Goal: Task Accomplishment & Management: Manage account settings

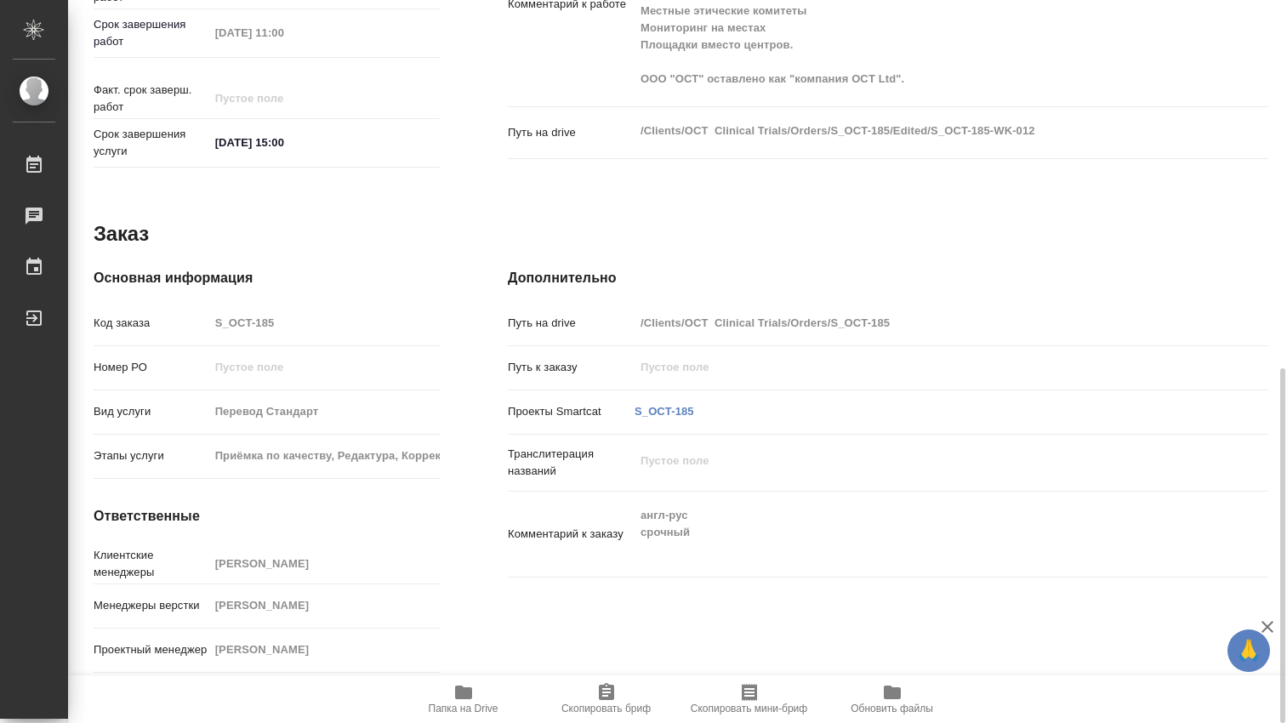
scroll to position [467, 0]
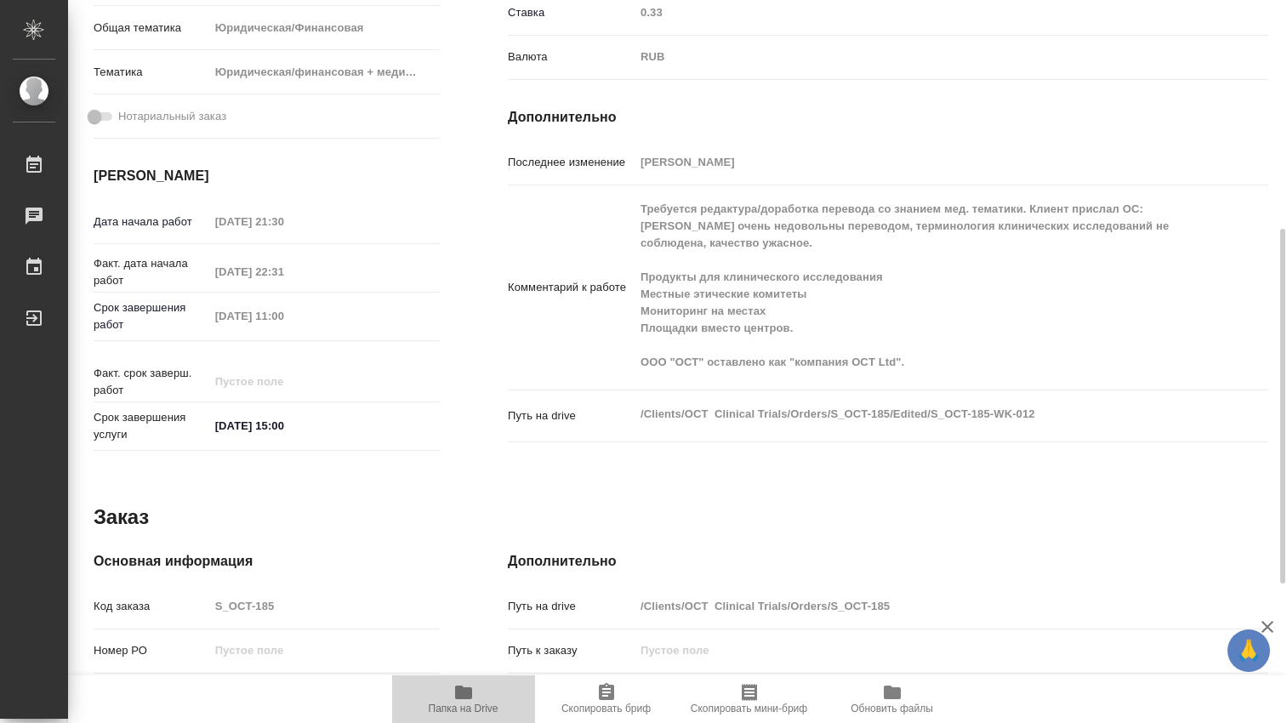
click at [458, 688] on icon "button" at bounding box center [463, 693] width 17 height 14
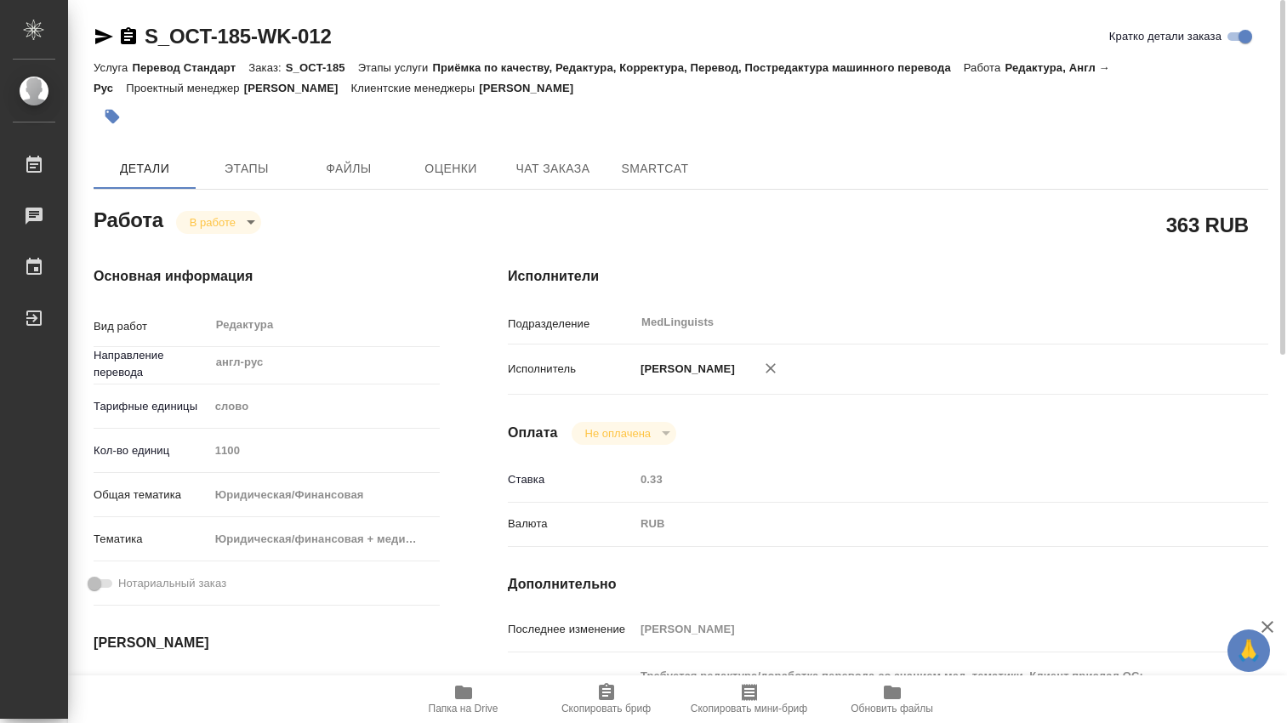
click at [253, 220] on body "🙏 .cls-1 fill:#fff; AWATERA Dmitrieva Olga Работы 0 Чаты График Выйти S_OCT-185…" at bounding box center [643, 361] width 1287 height 723
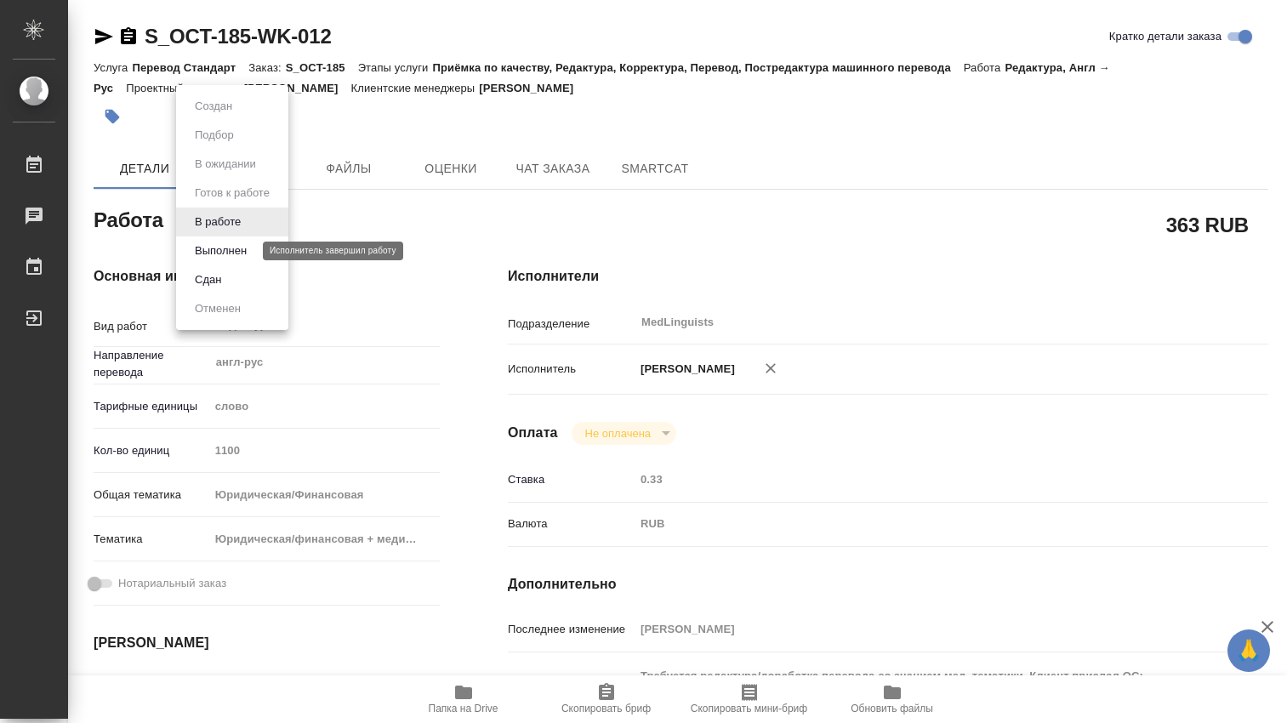
click at [239, 245] on button "Выполнен" at bounding box center [221, 251] width 62 height 19
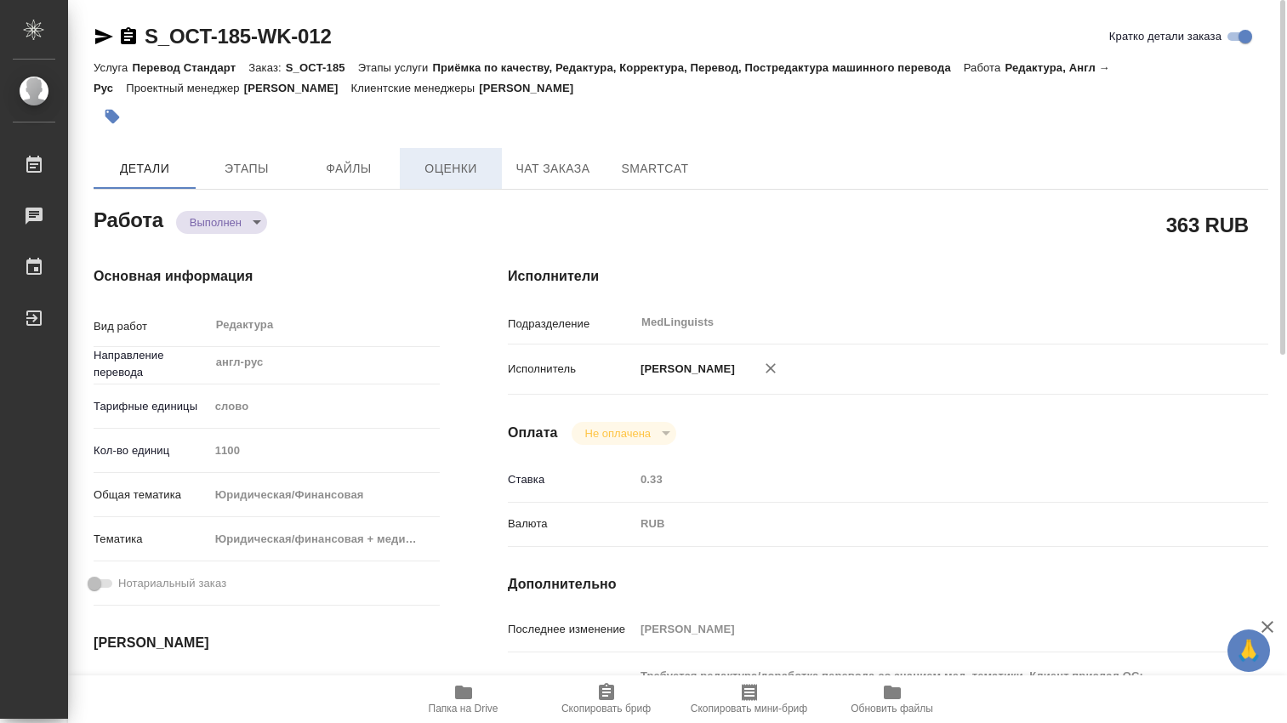
type textarea "x"
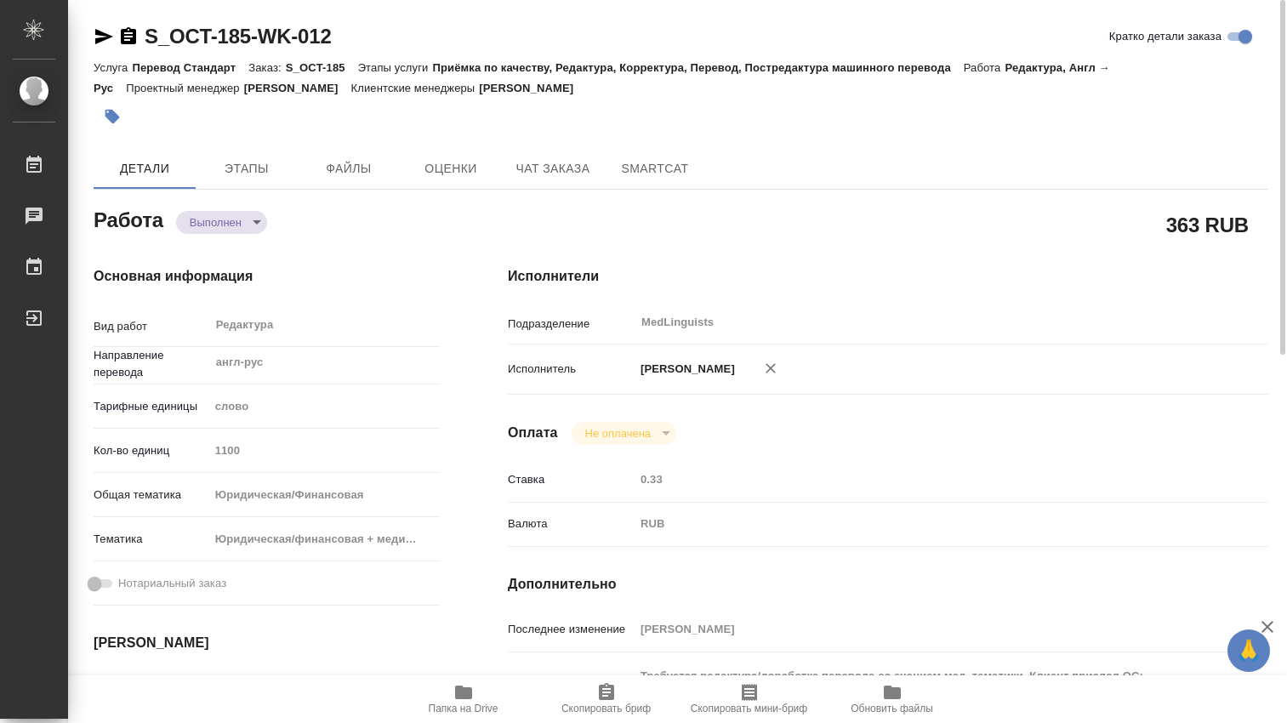
type textarea "x"
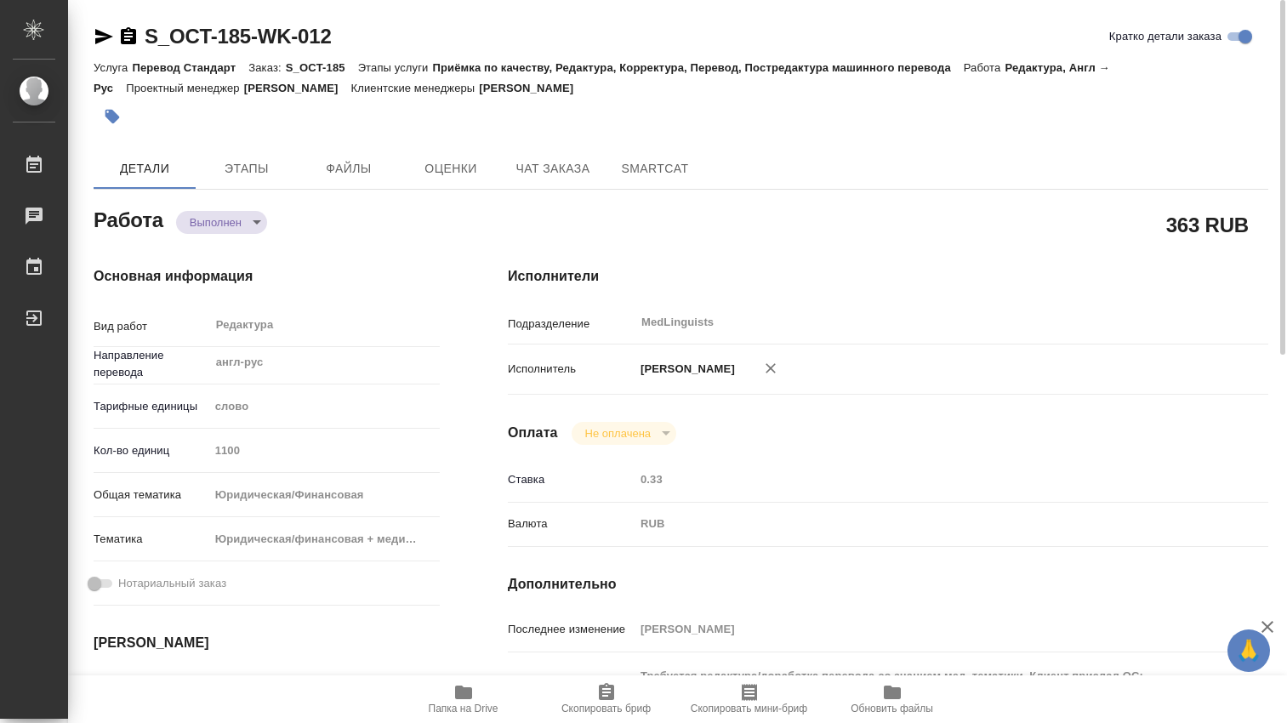
type textarea "x"
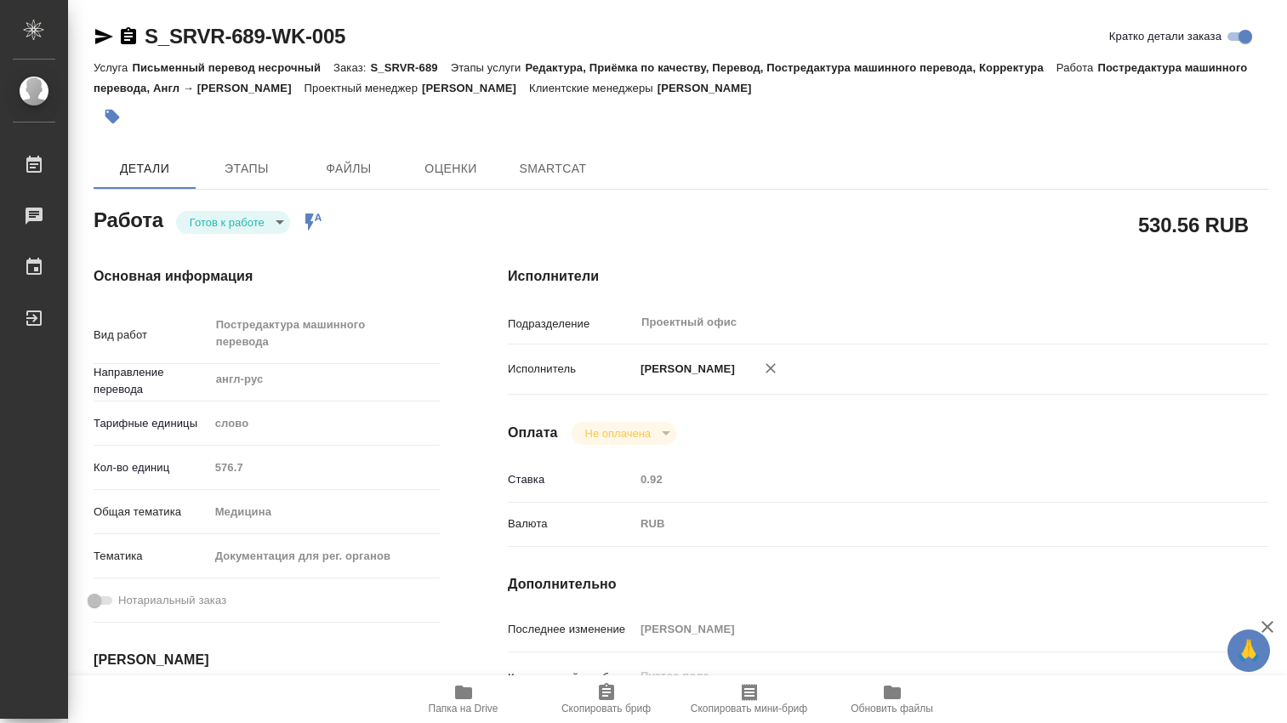
type textarea "x"
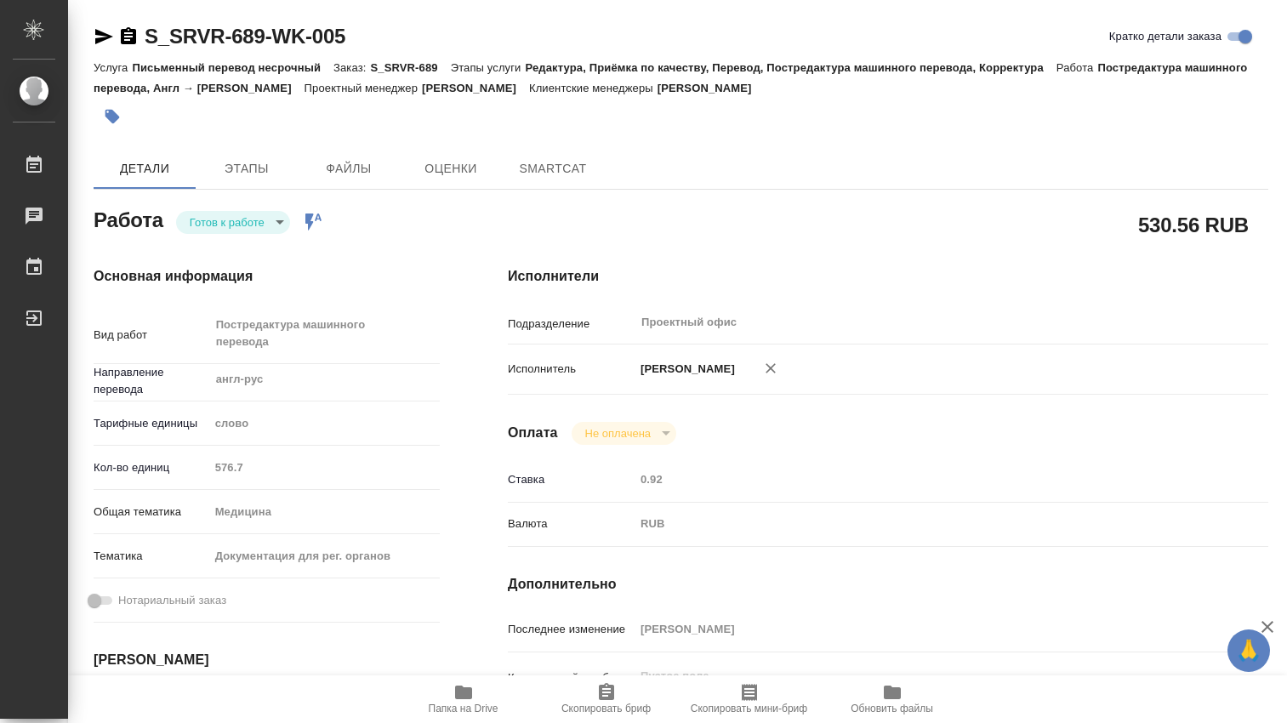
type textarea "x"
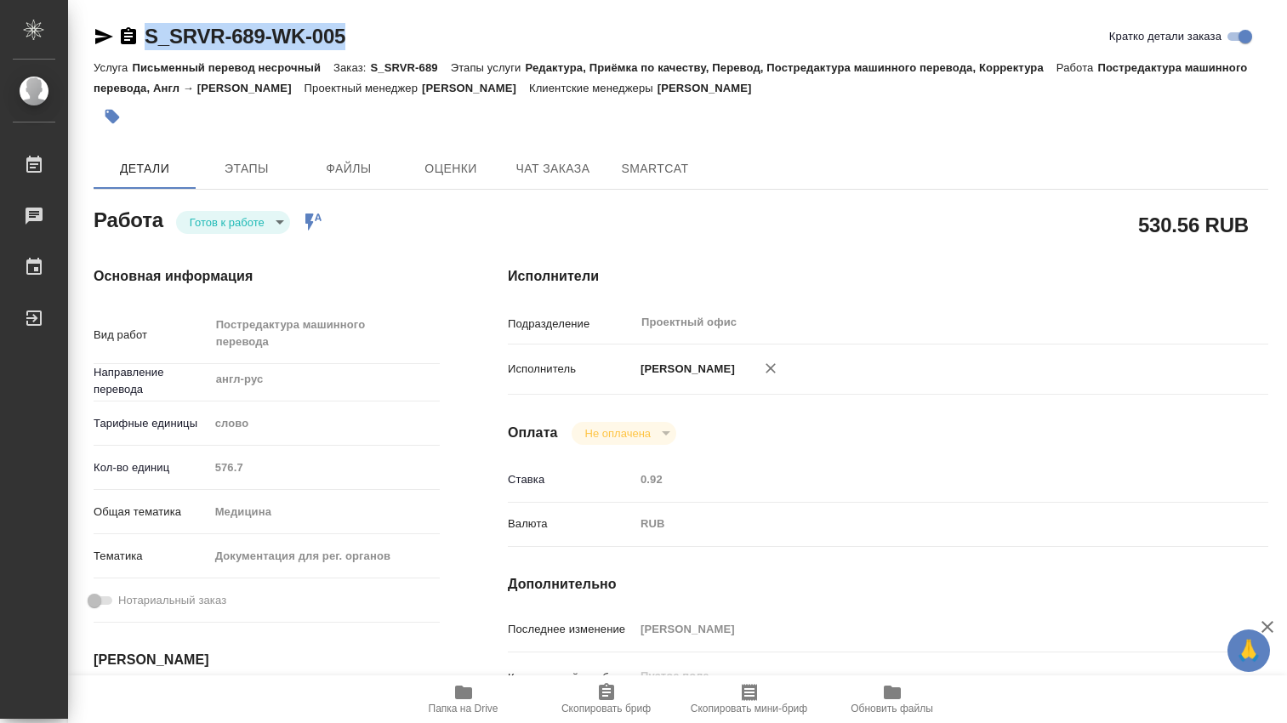
type textarea "x"
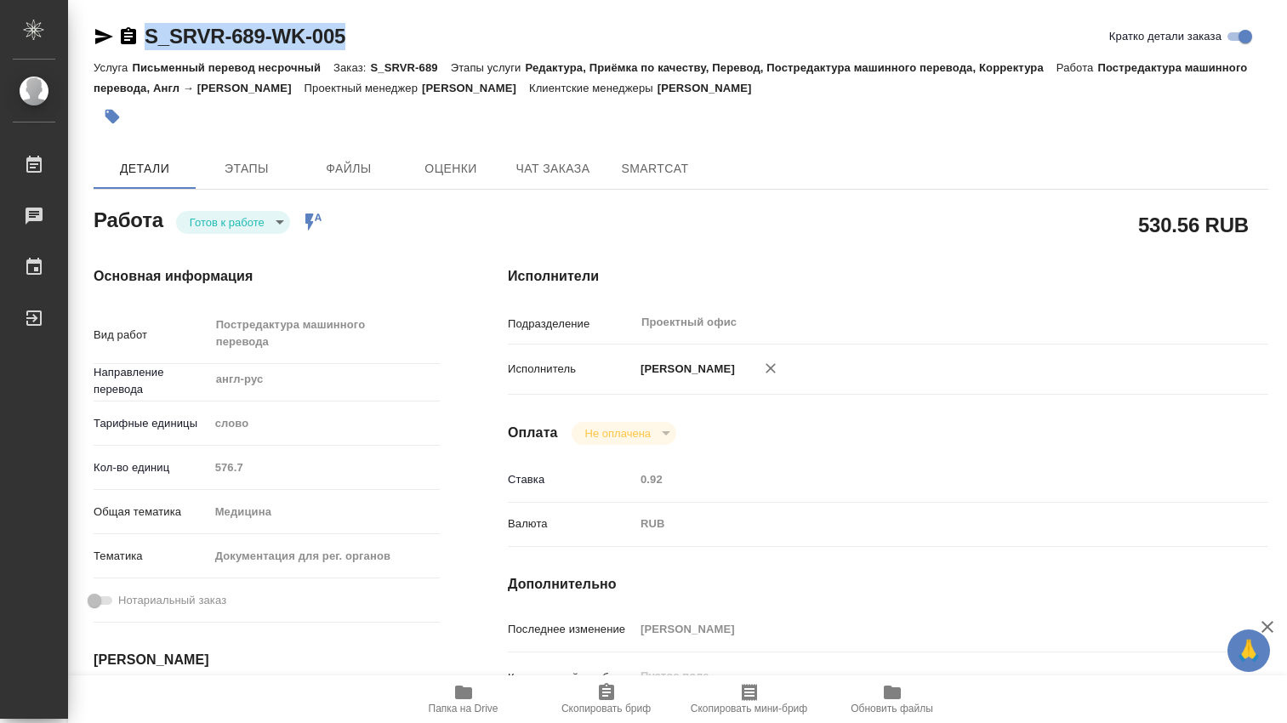
drag, startPoint x: 351, startPoint y: 40, endPoint x: 76, endPoint y: 10, distance: 277.2
type textarea "x"
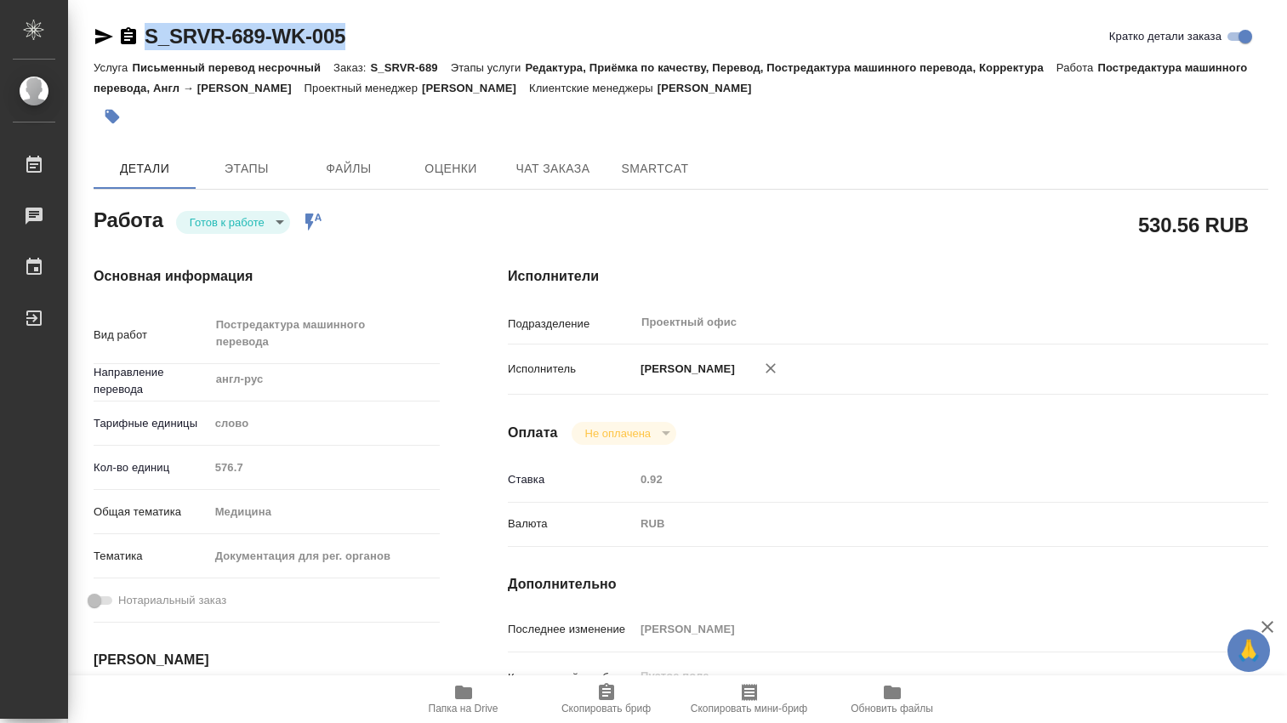
type textarea "x"
copy link "S_SRVR-689-WK-005"
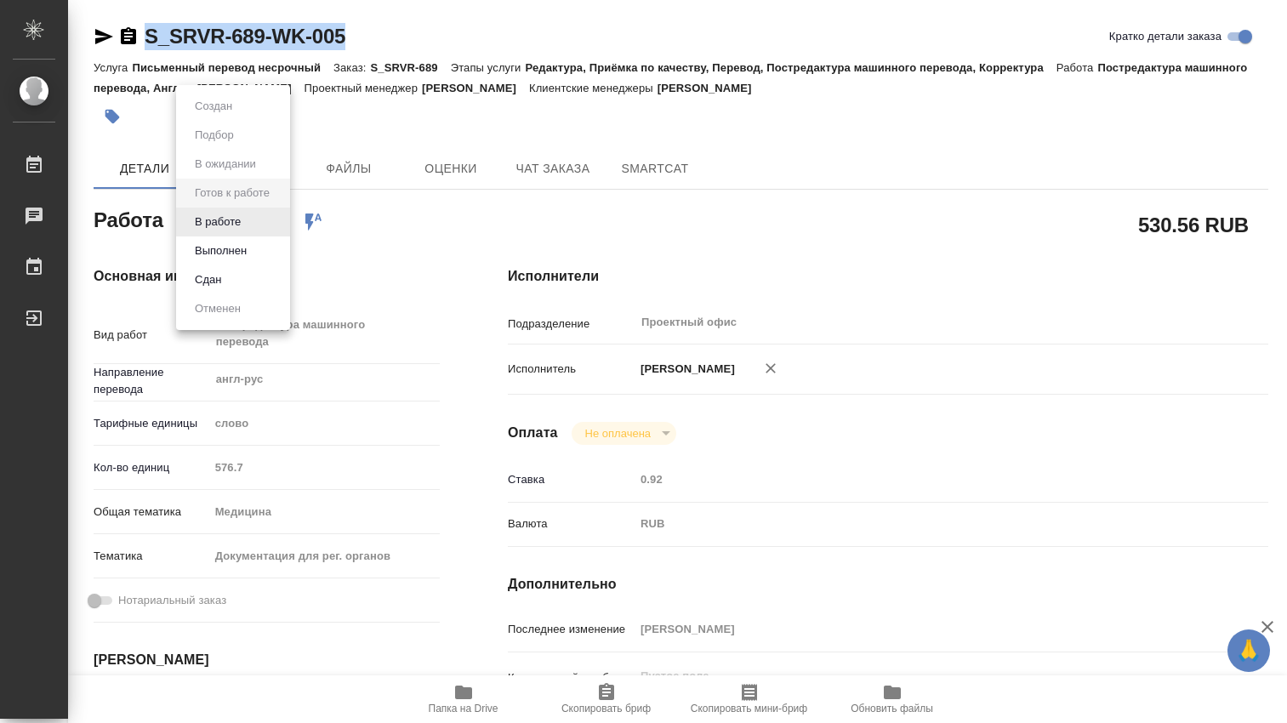
click at [282, 223] on body "🙏 .cls-1 fill:#fff; AWATERA [PERSON_NAME] 0 Чаты График Выйти S_SRVR-689-WK-005…" at bounding box center [643, 361] width 1287 height 723
click at [236, 226] on button "В работе" at bounding box center [218, 222] width 56 height 19
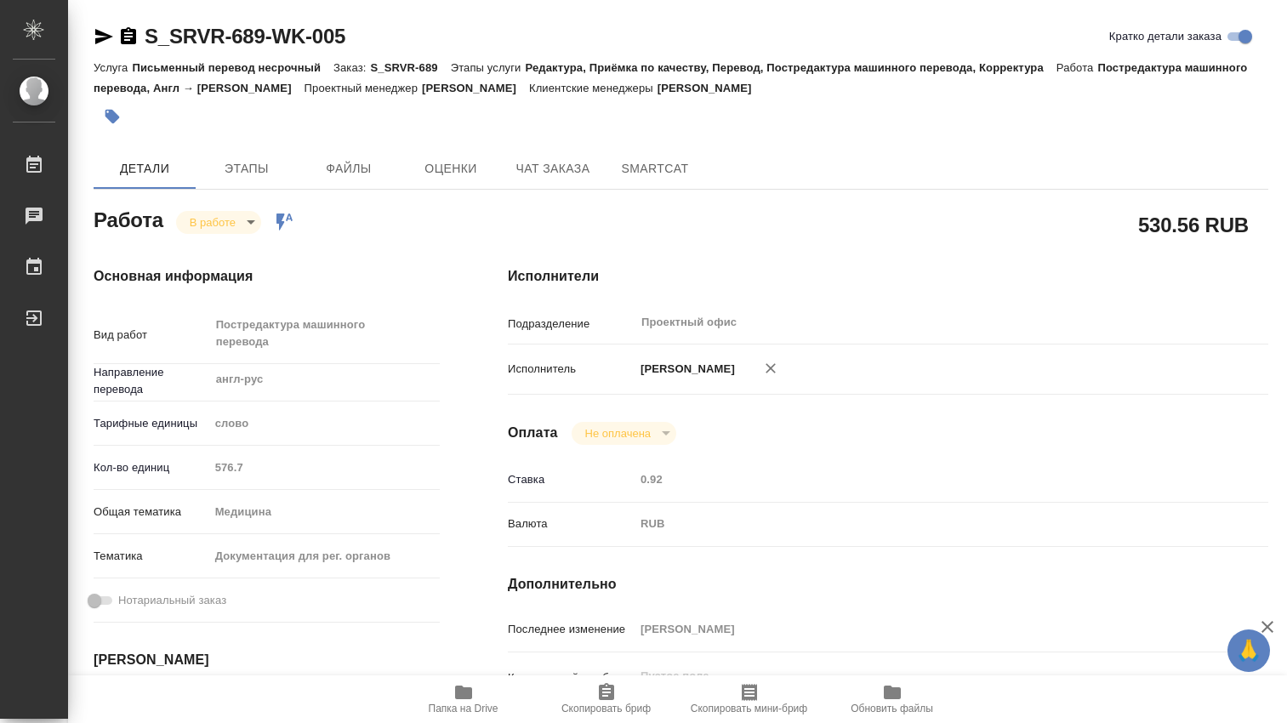
type textarea "x"
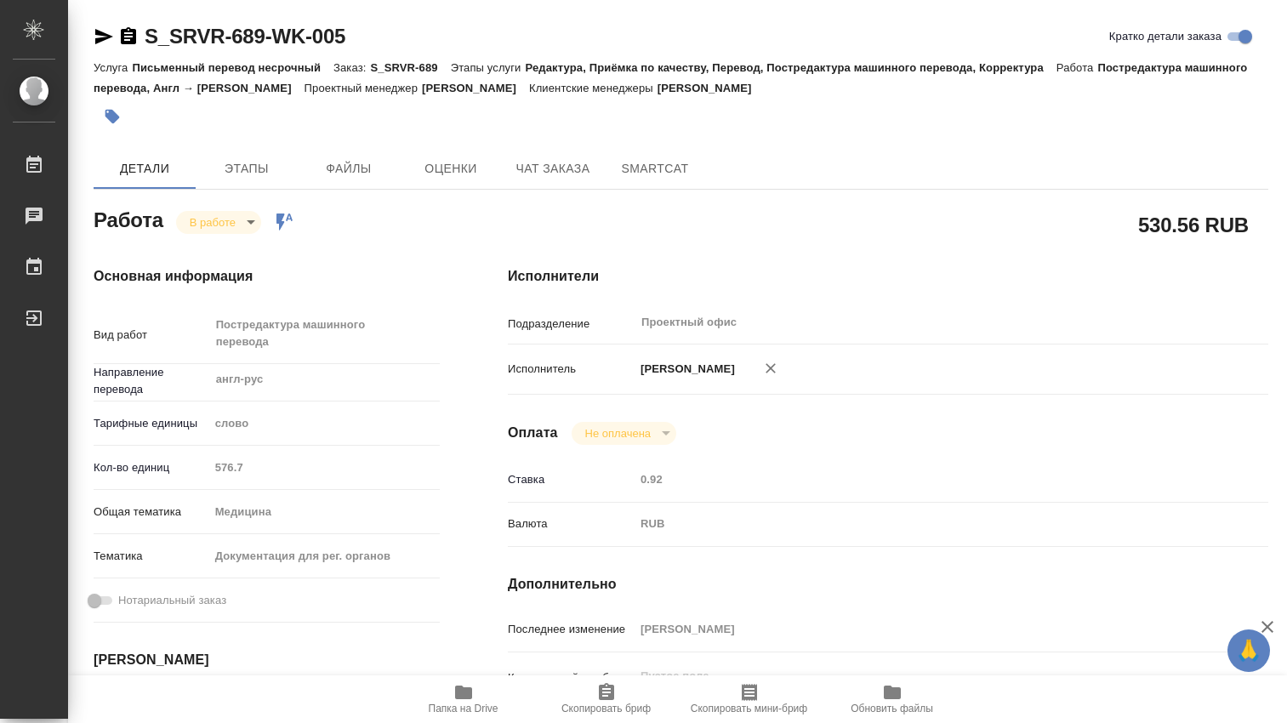
type textarea "x"
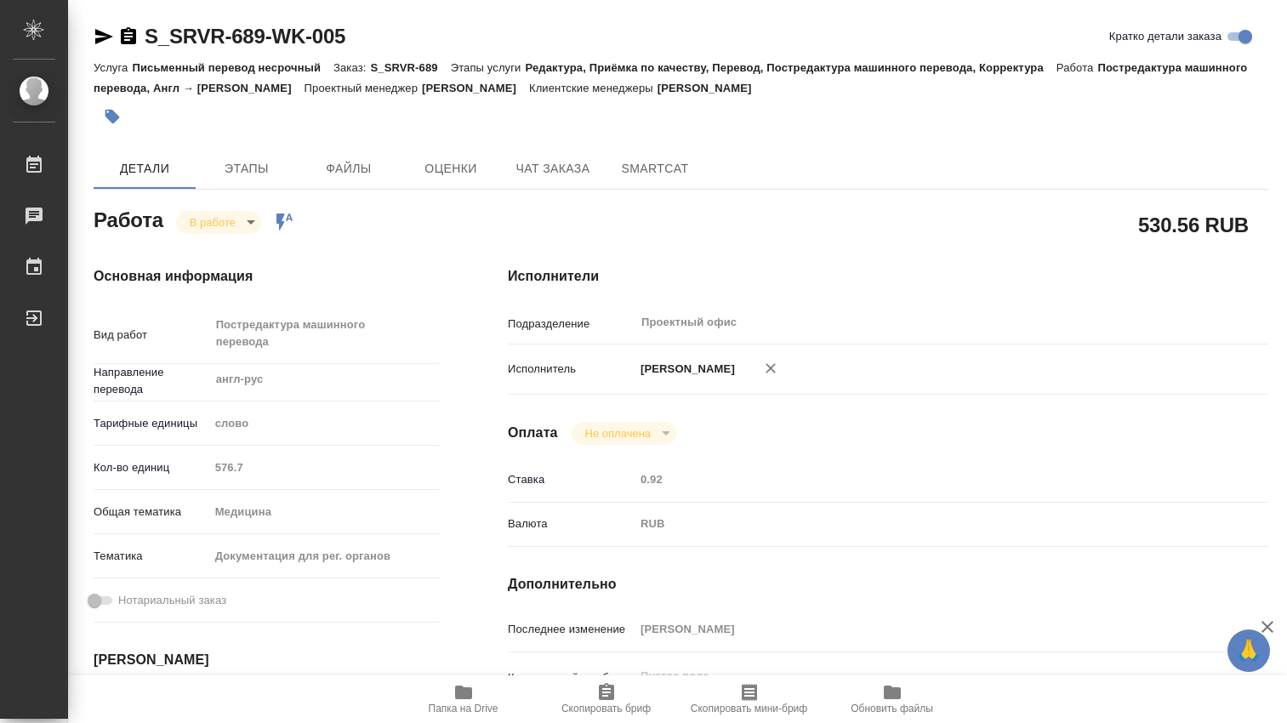
type textarea "x"
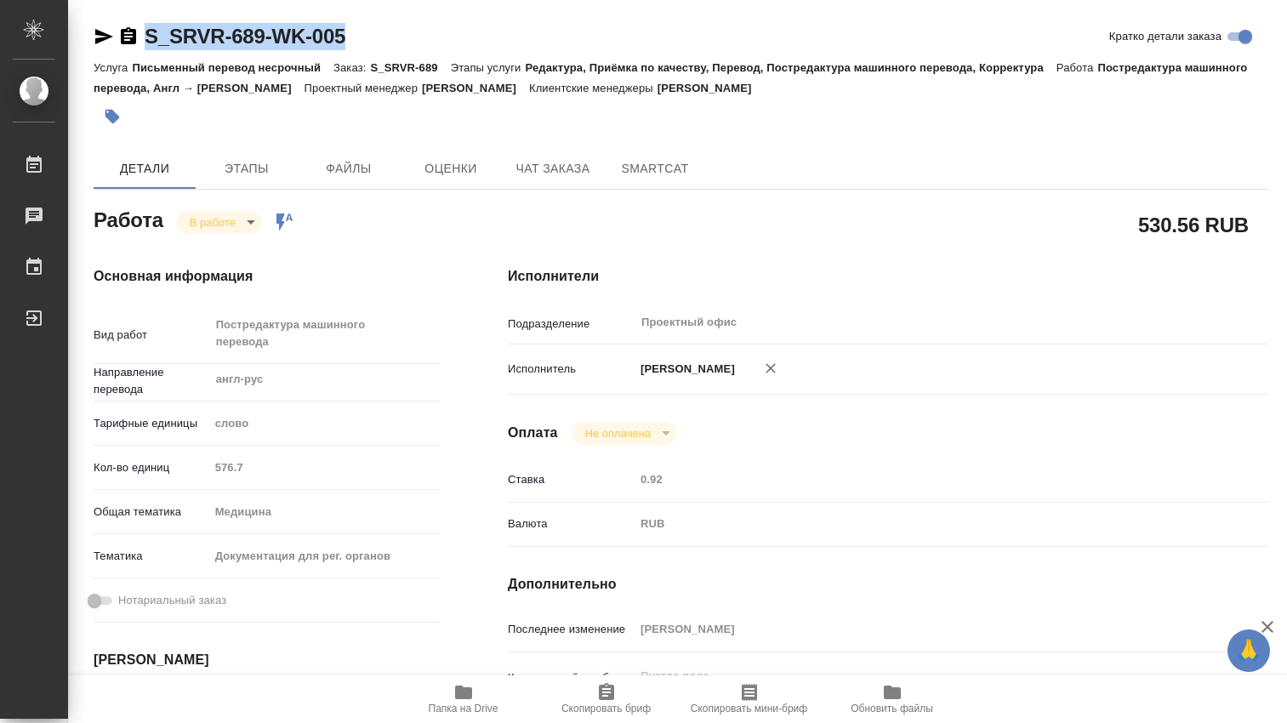
drag, startPoint x: 363, startPoint y: 43, endPoint x: 149, endPoint y: 31, distance: 214.6
click at [149, 31] on div "S_SRVR-689-WK-005 [PERSON_NAME] детали заказа" at bounding box center [681, 36] width 1175 height 27
type textarea "x"
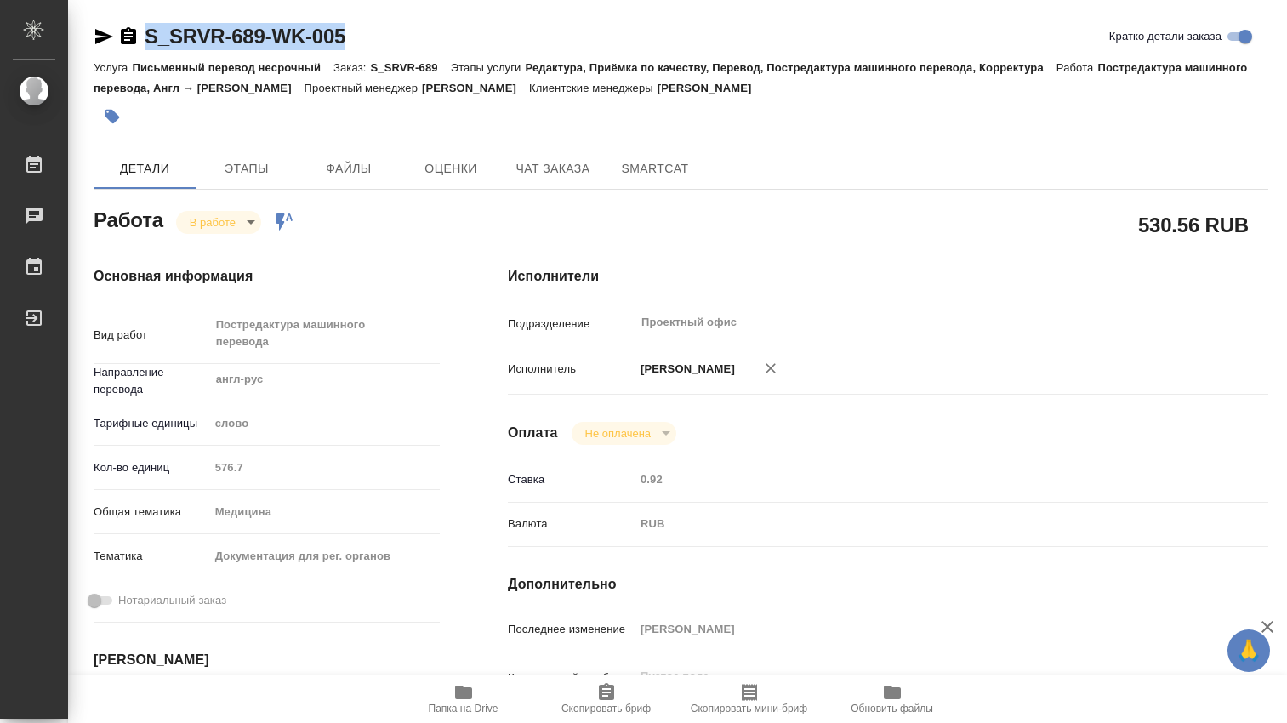
type textarea "x"
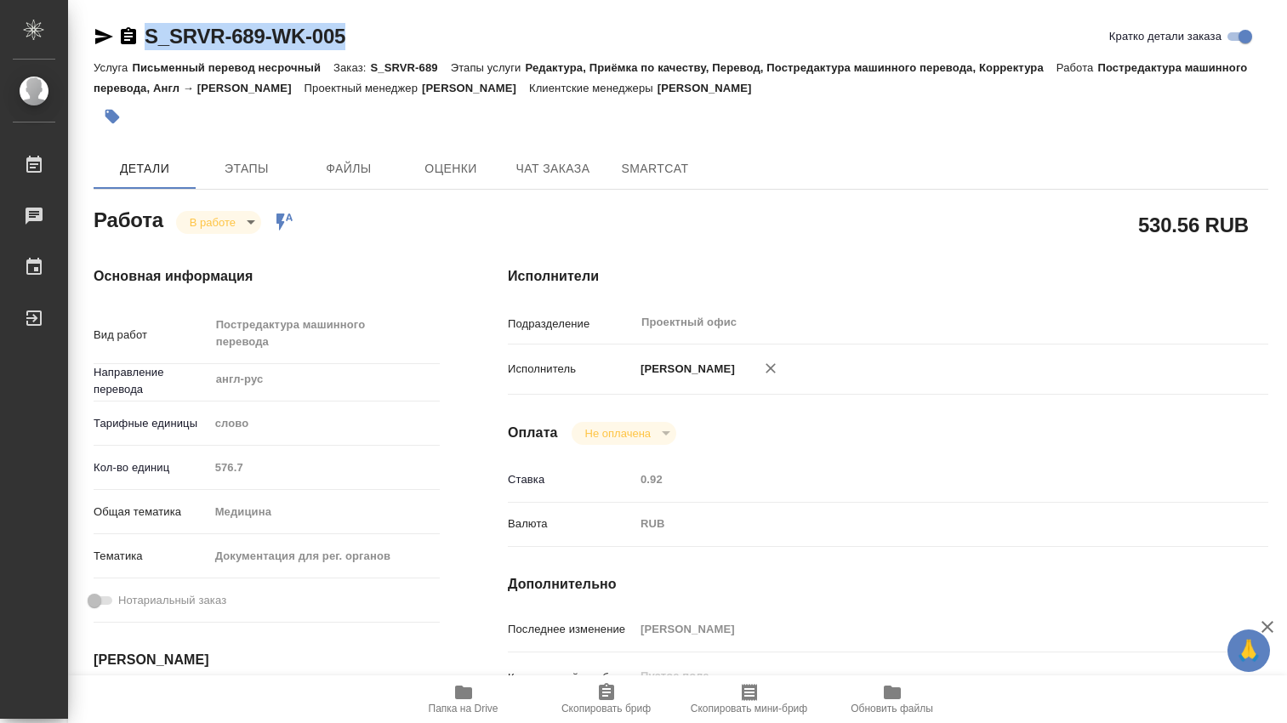
type textarea "x"
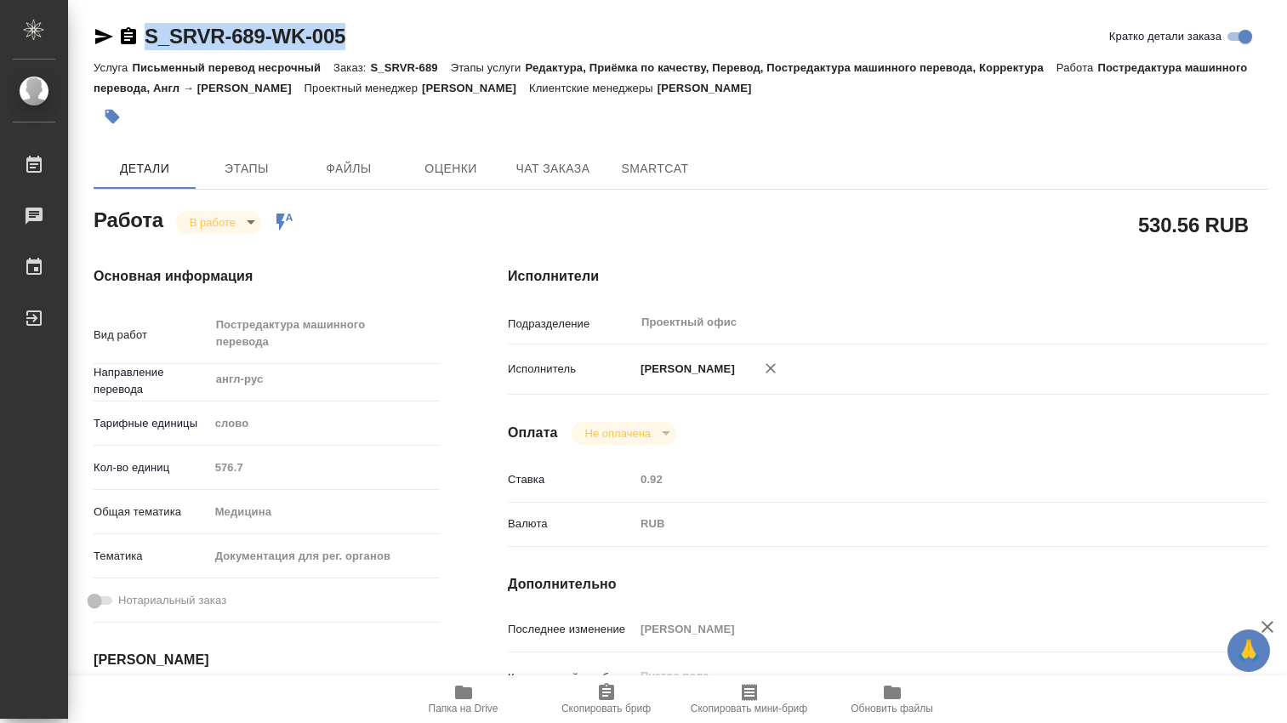
type textarea "x"
click at [459, 695] on icon "button" at bounding box center [463, 693] width 17 height 14
click at [374, 44] on div "S_SRVR-689-WK-005 [PERSON_NAME] детали заказа" at bounding box center [681, 36] width 1175 height 27
drag, startPoint x: 367, startPoint y: 36, endPoint x: 140, endPoint y: 40, distance: 227.2
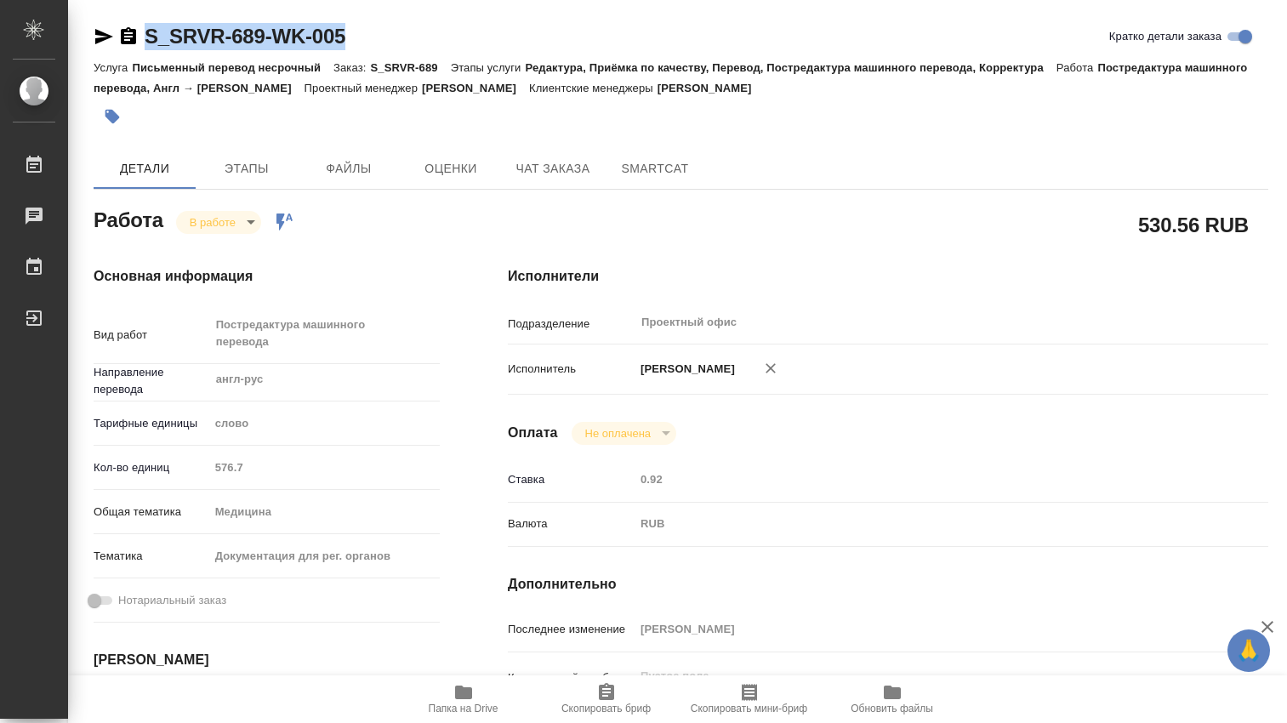
click at [140, 35] on div "S_SRVR-689-WK-005 [PERSON_NAME] детали заказа" at bounding box center [681, 36] width 1175 height 27
type textarea "x"
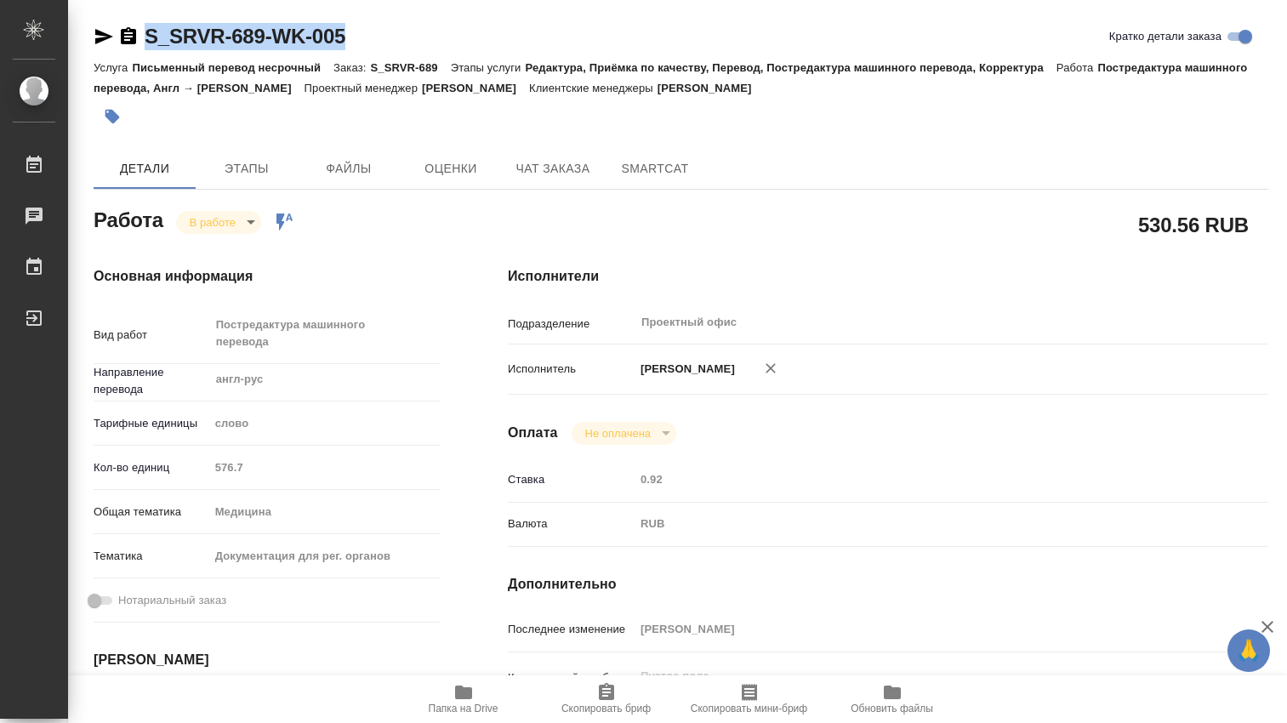
type textarea "x"
copy link "S_SRVR-689-WK-005"
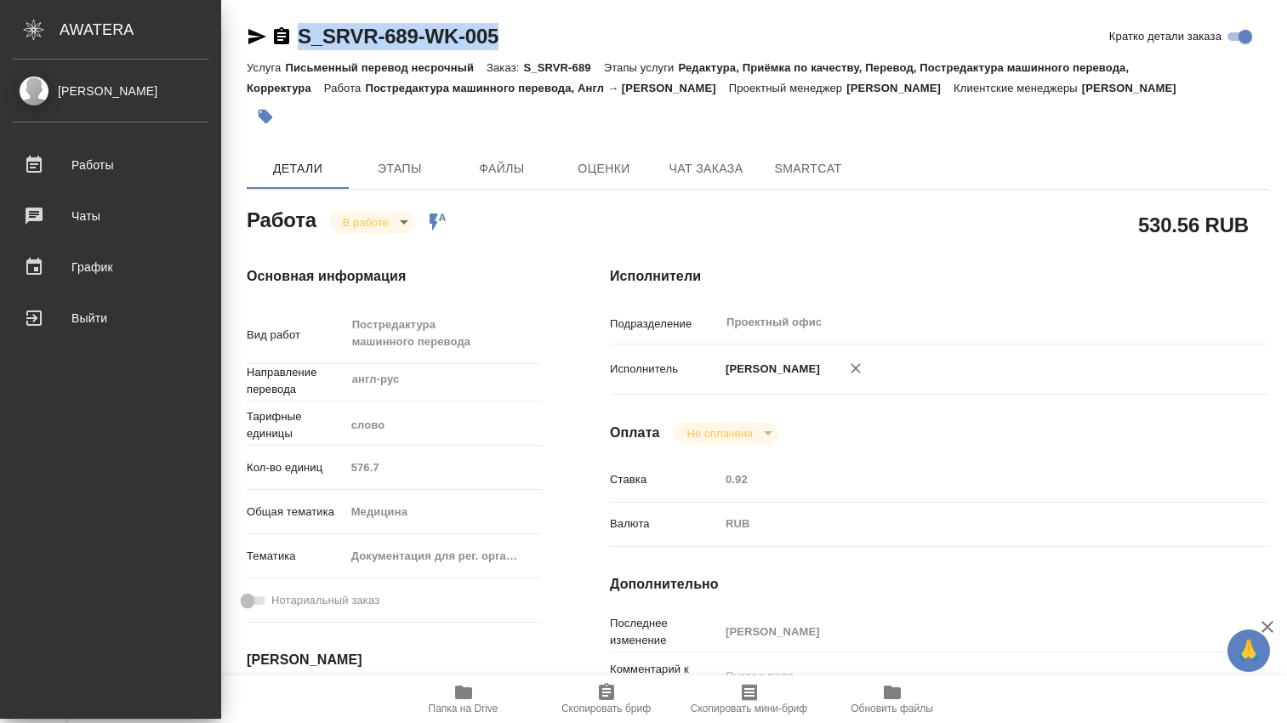
type textarea "x"
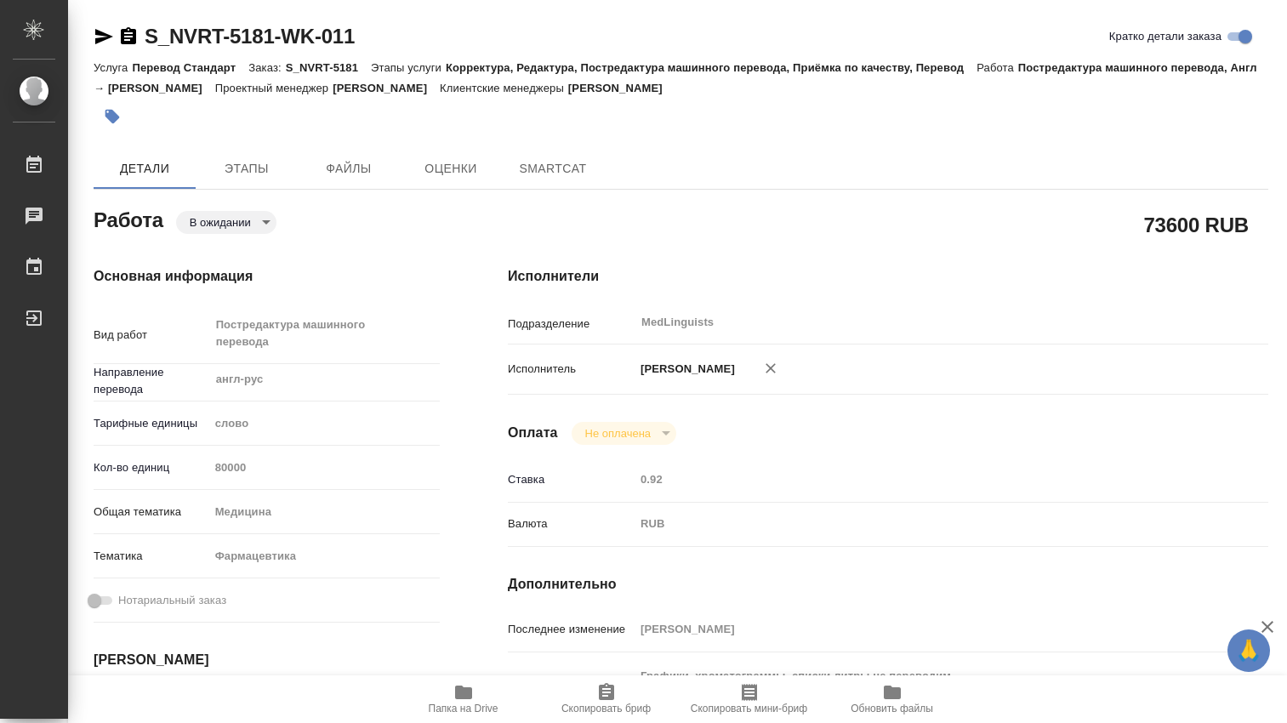
type textarea "x"
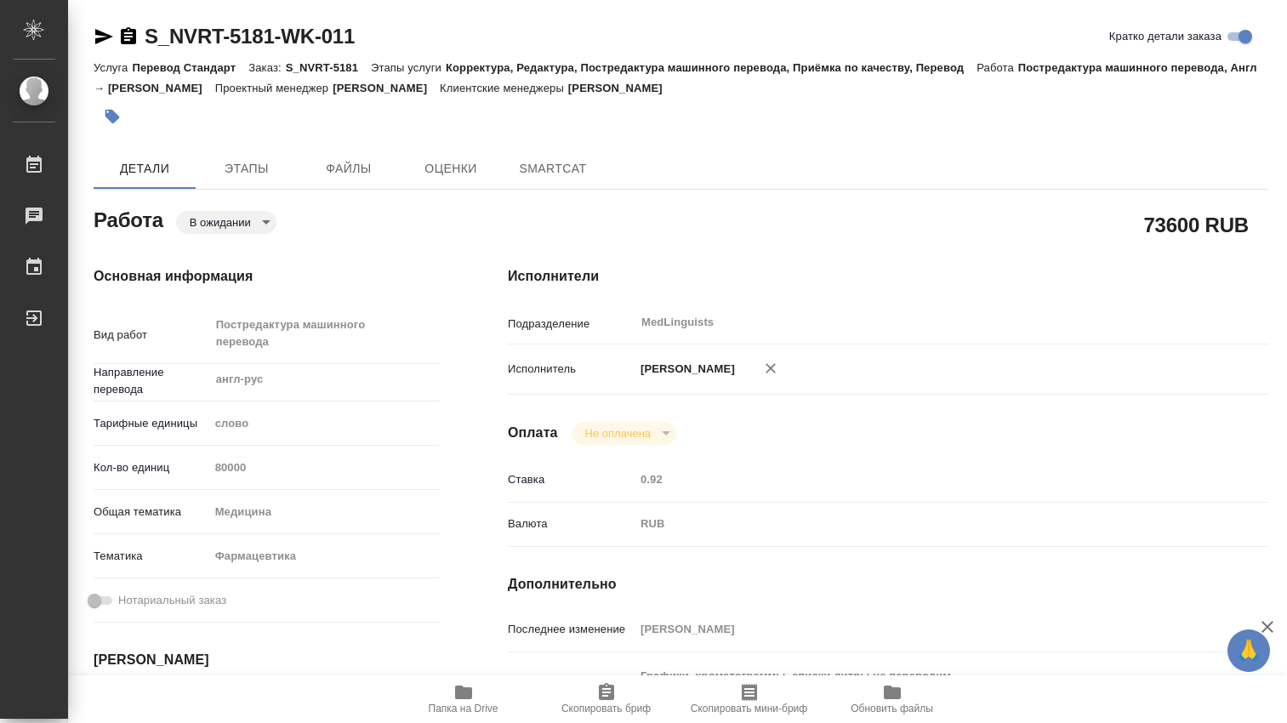
type textarea "x"
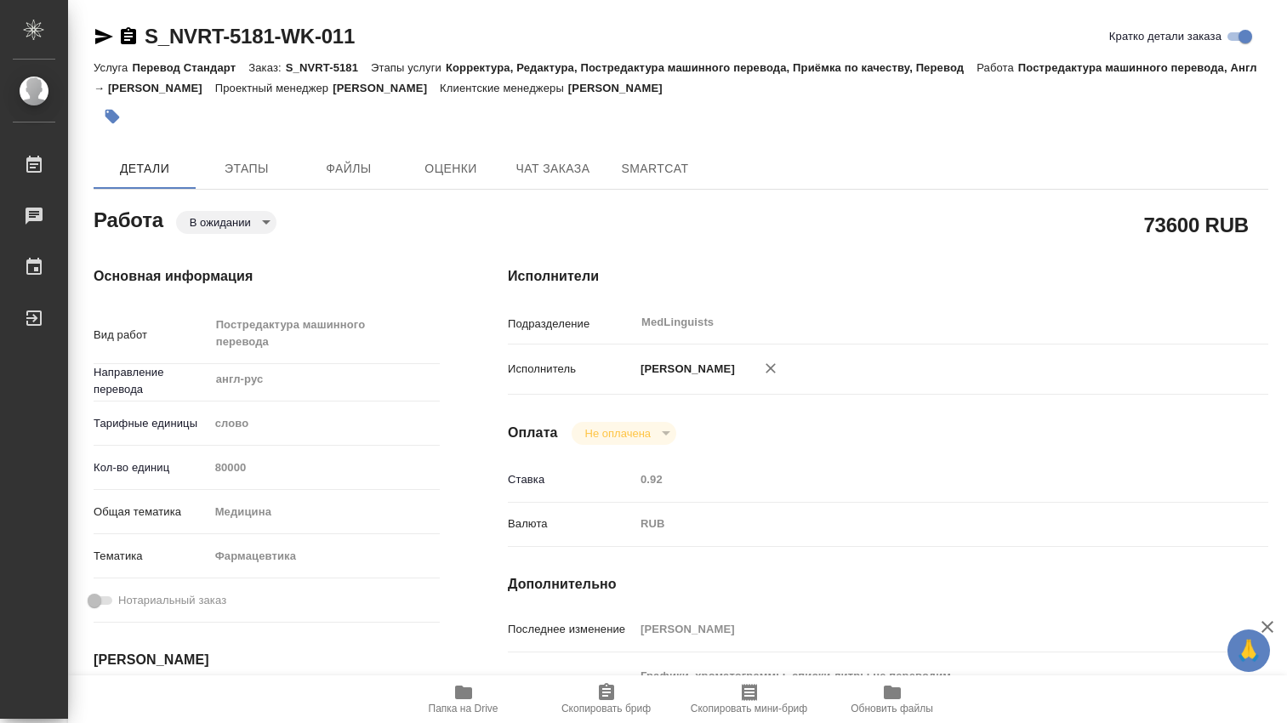
scroll to position [283, 0]
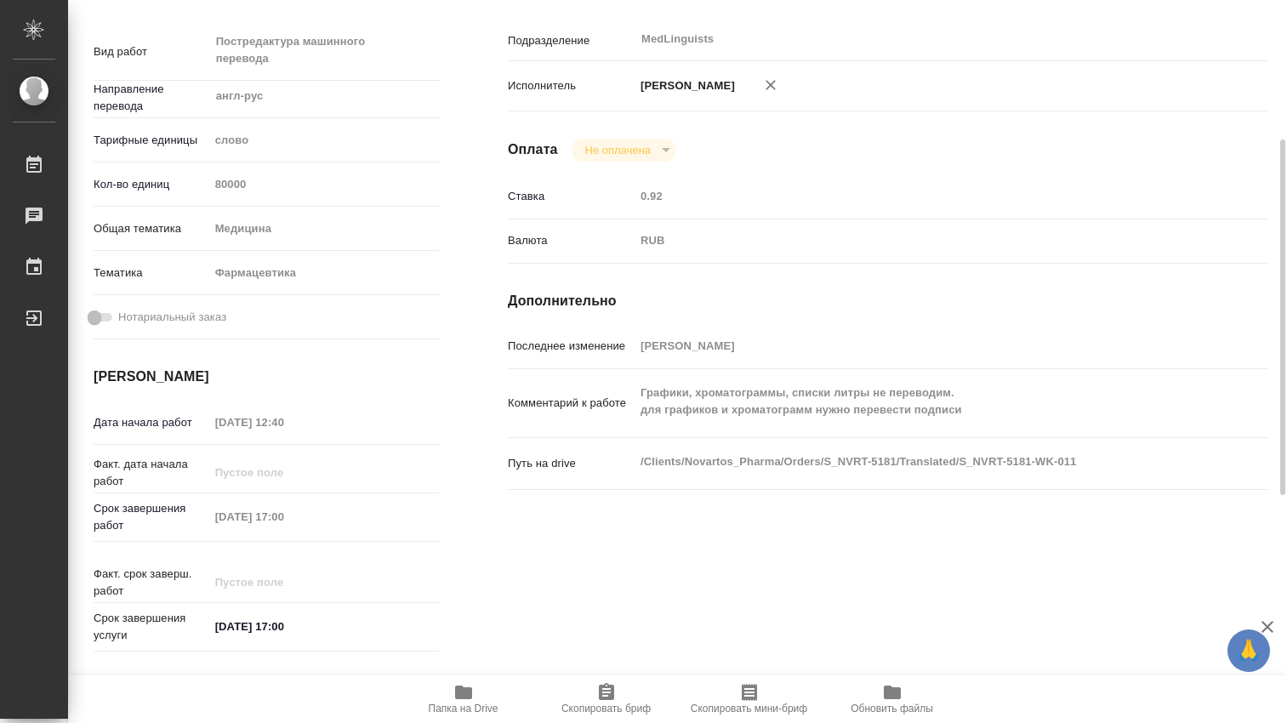
type textarea "x"
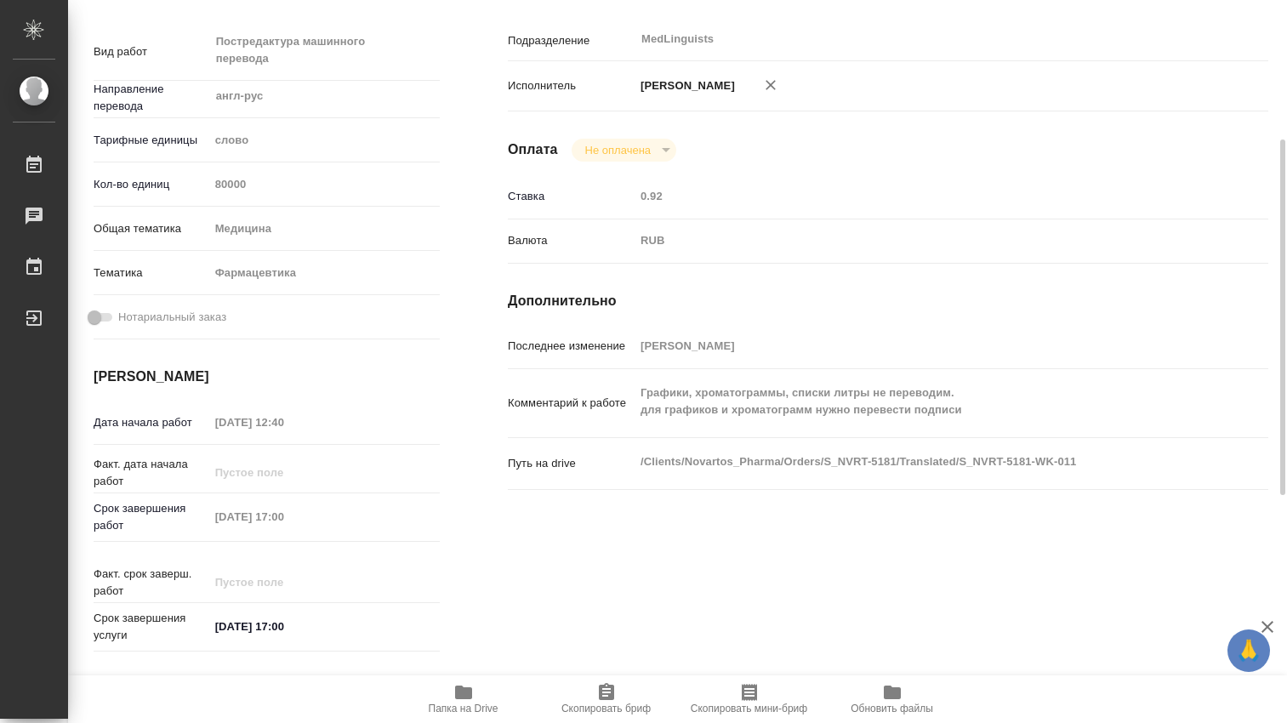
type textarea "x"
